Goal: Navigation & Orientation: Understand site structure

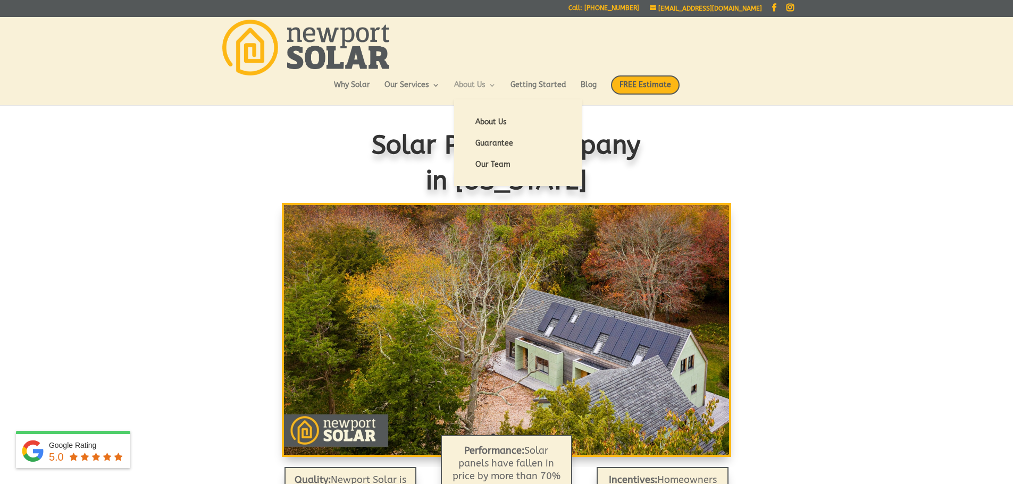
click at [470, 85] on link "About Us" at bounding box center [475, 90] width 42 height 18
